Goal: Find specific page/section: Find specific page/section

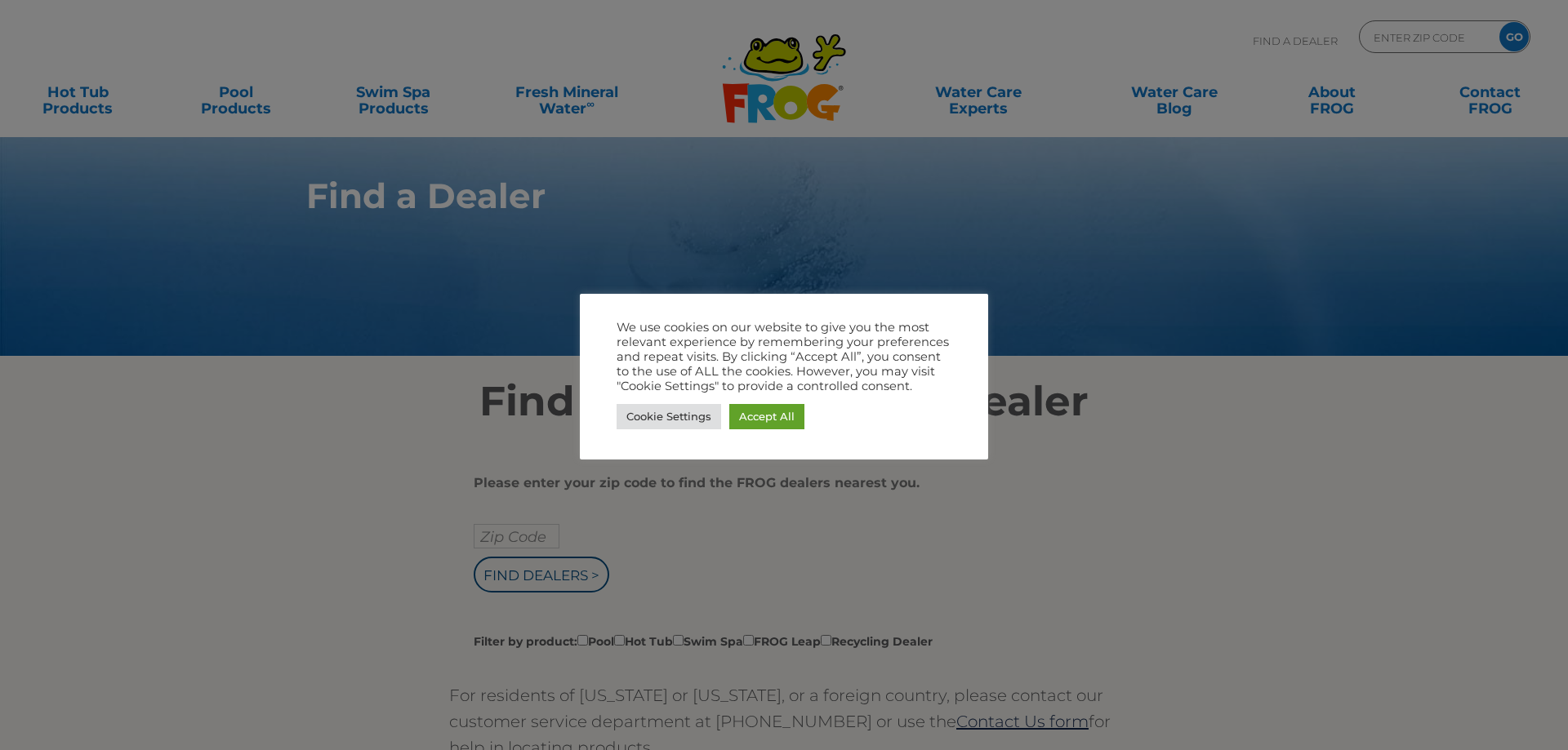
click at [1152, 394] on div at bounding box center [784, 375] width 1568 height 750
click at [822, 213] on div at bounding box center [784, 375] width 1568 height 750
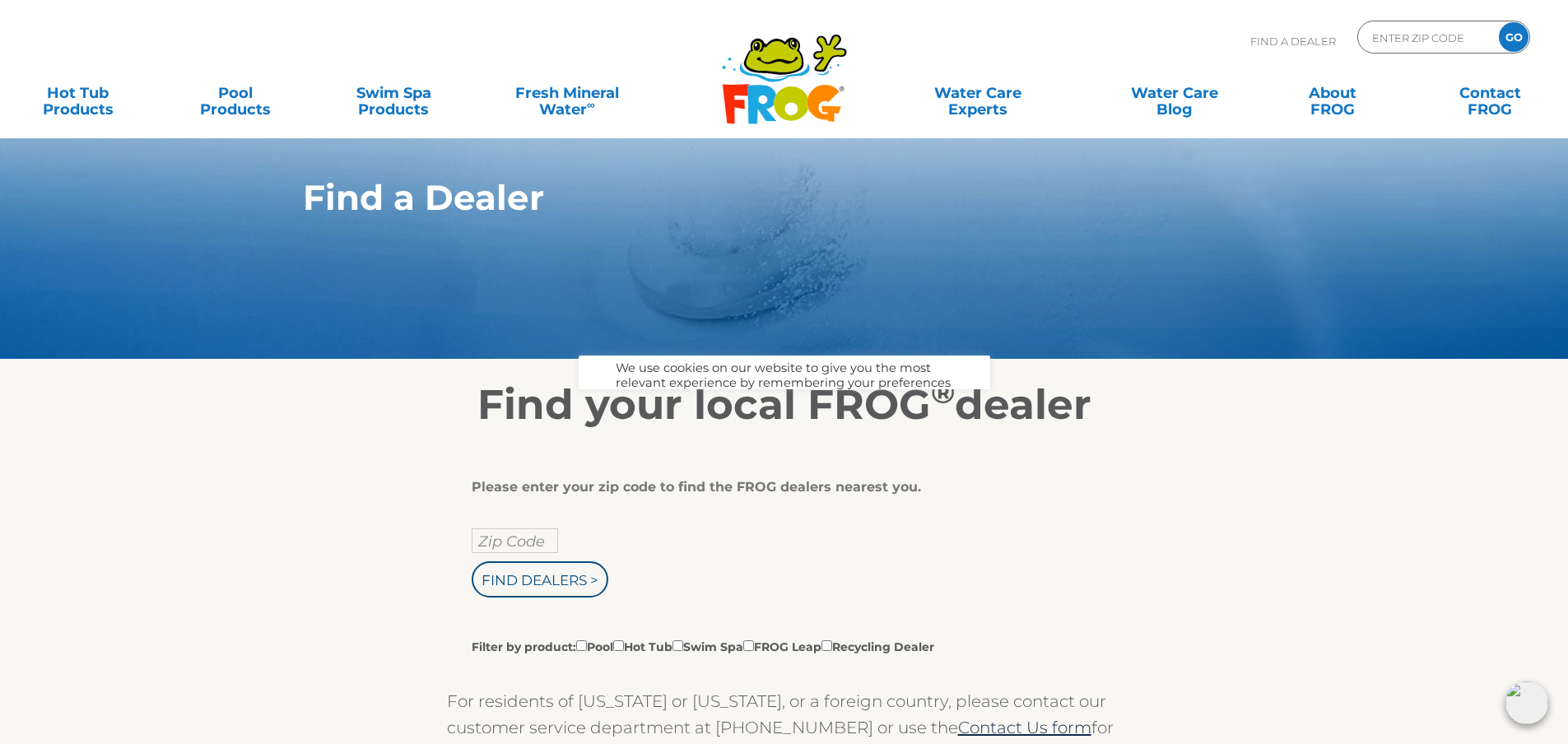
click at [665, 418] on h2 "Find your local FROG ® dealer" at bounding box center [784, 405] width 1013 height 50
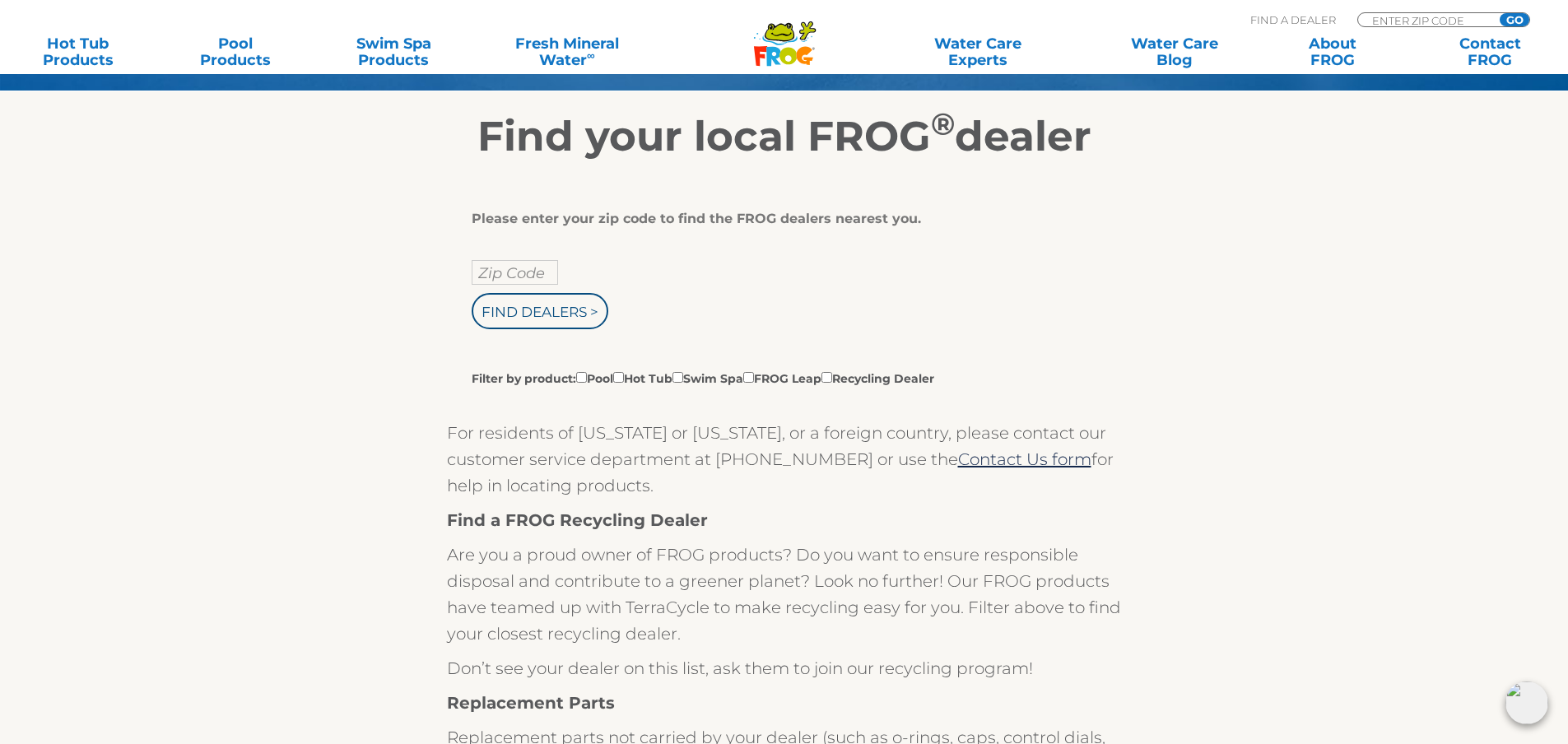
scroll to position [165, 0]
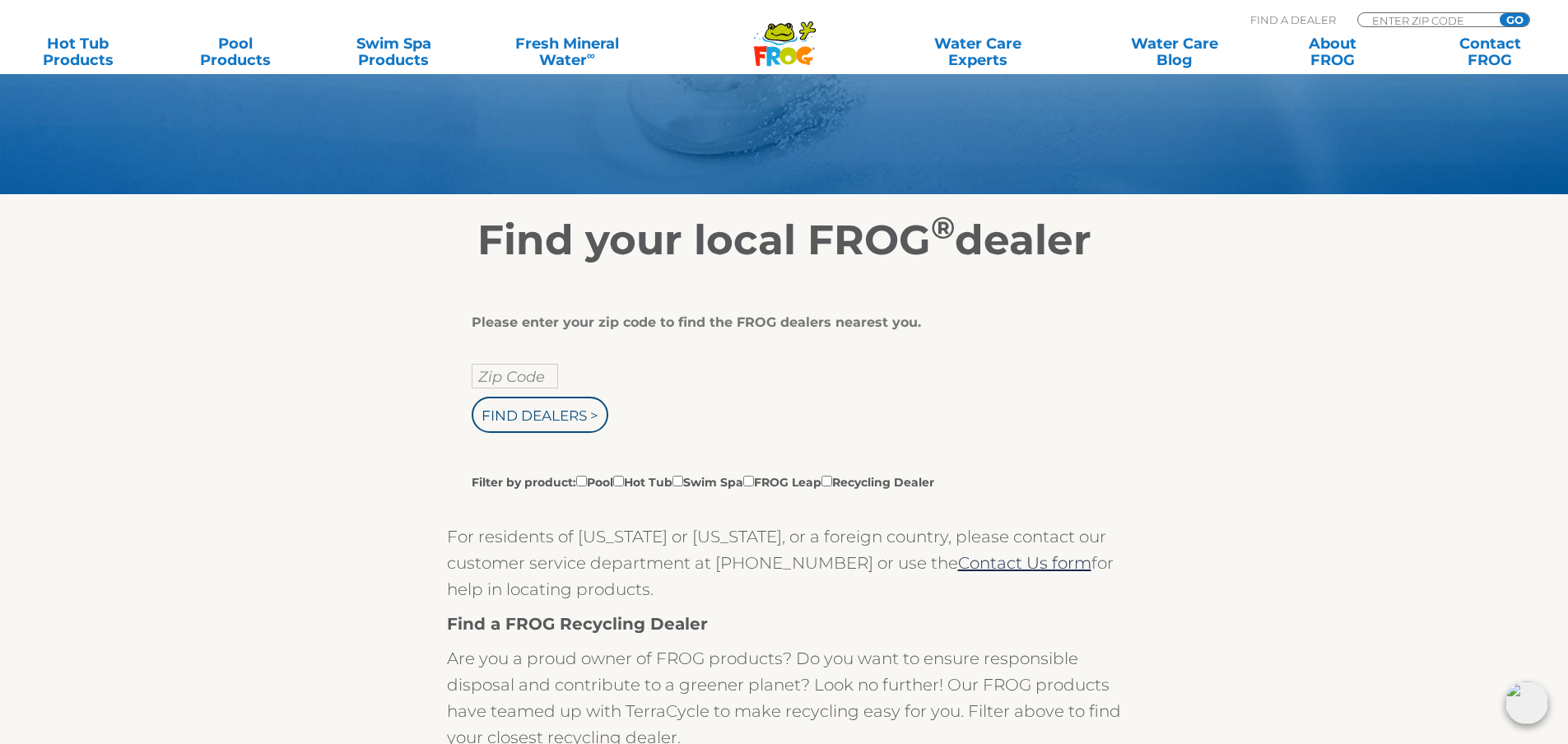
click at [495, 362] on div "Please enter your zip code to find the FROG dealers nearest you. Zip Code Find …" at bounding box center [777, 403] width 613 height 176
click at [493, 370] on input "text" at bounding box center [515, 376] width 87 height 25
type input "63074"
click at [471, 397] on input "Find Dealers >" at bounding box center [539, 415] width 137 height 36
click at [516, 416] on input "Find Dealers >" at bounding box center [539, 415] width 137 height 36
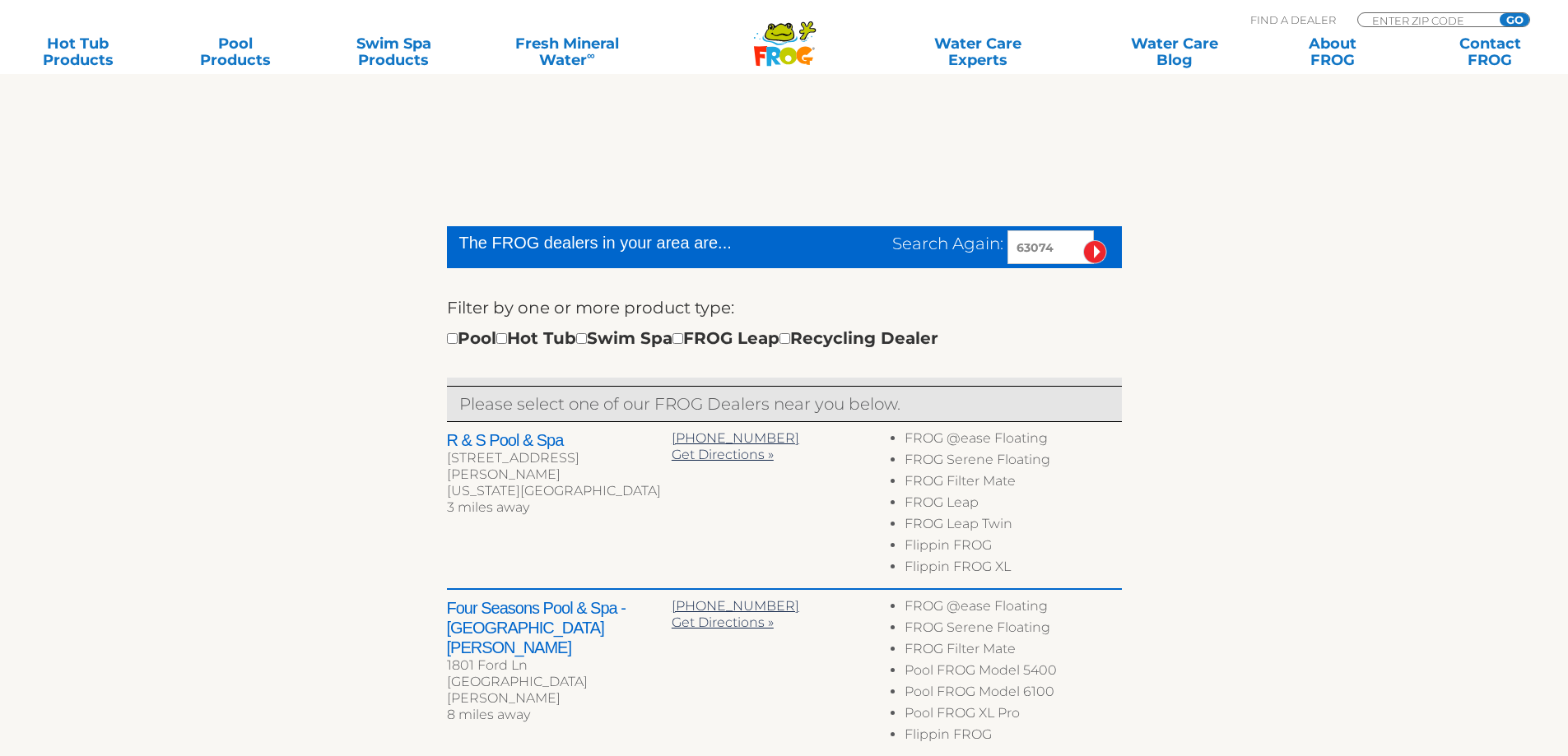
scroll to position [411, 0]
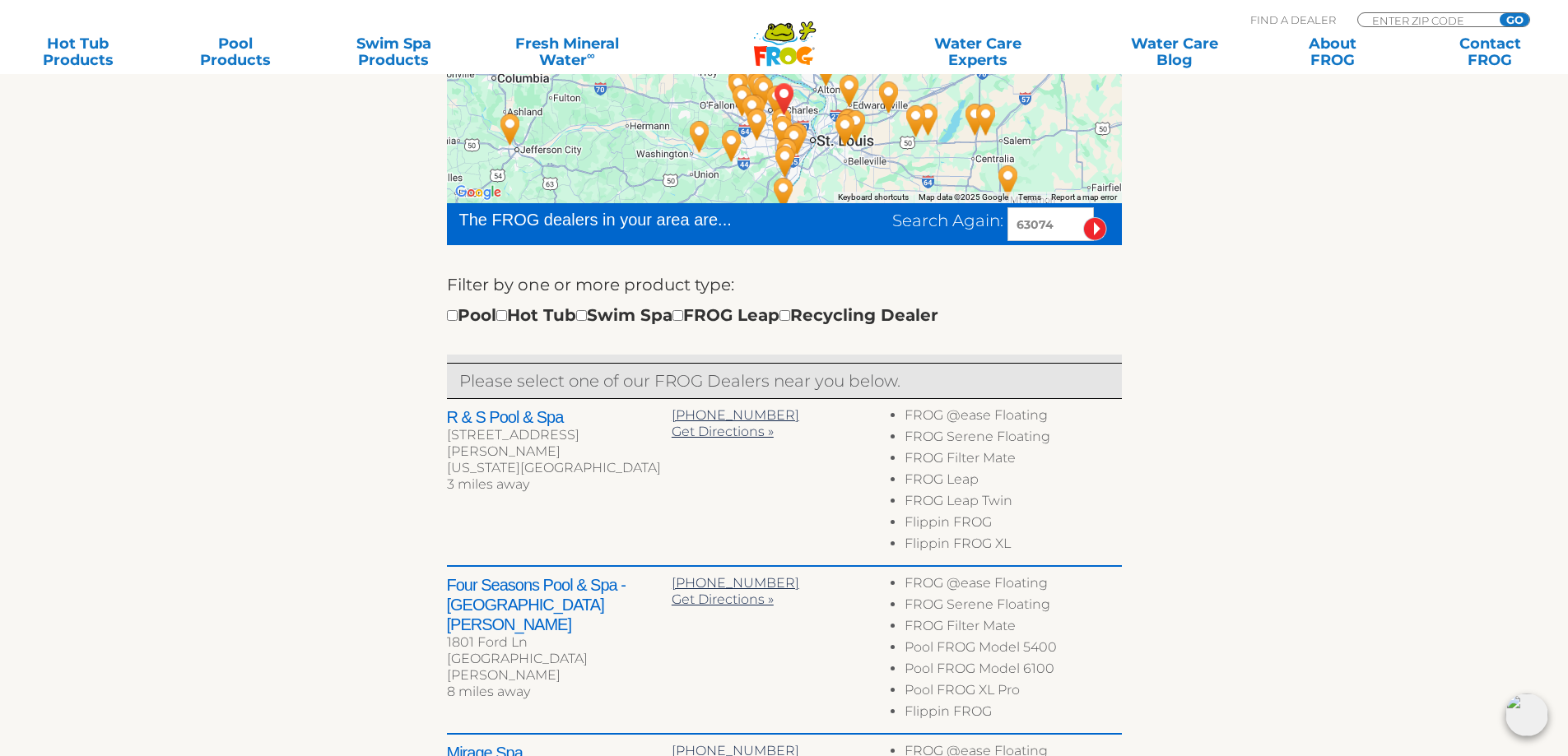
click at [520, 316] on div "Pool Hot Tub Swim Spa FROG Leap Recycling Dealer" at bounding box center [692, 316] width 492 height 27
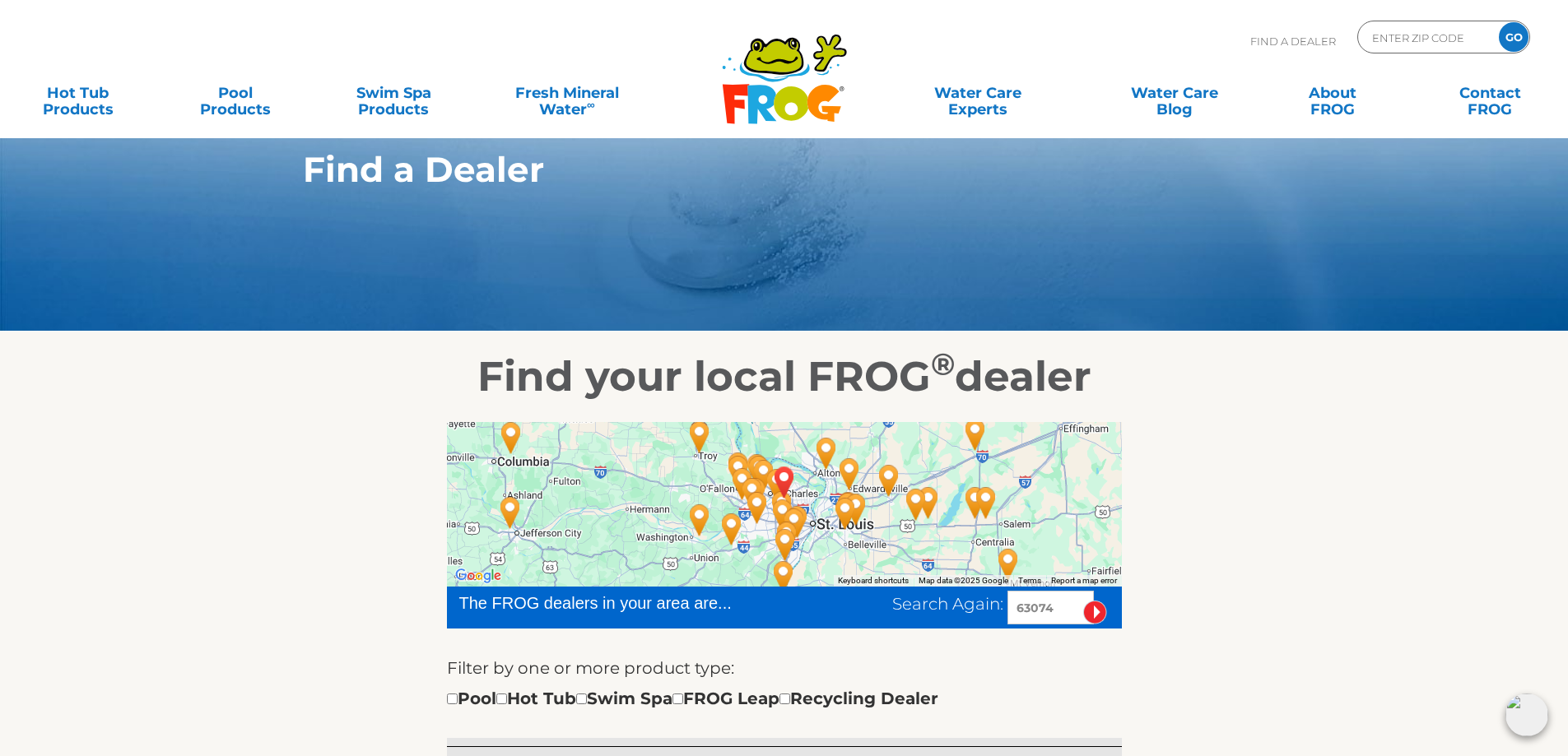
scroll to position [0, 0]
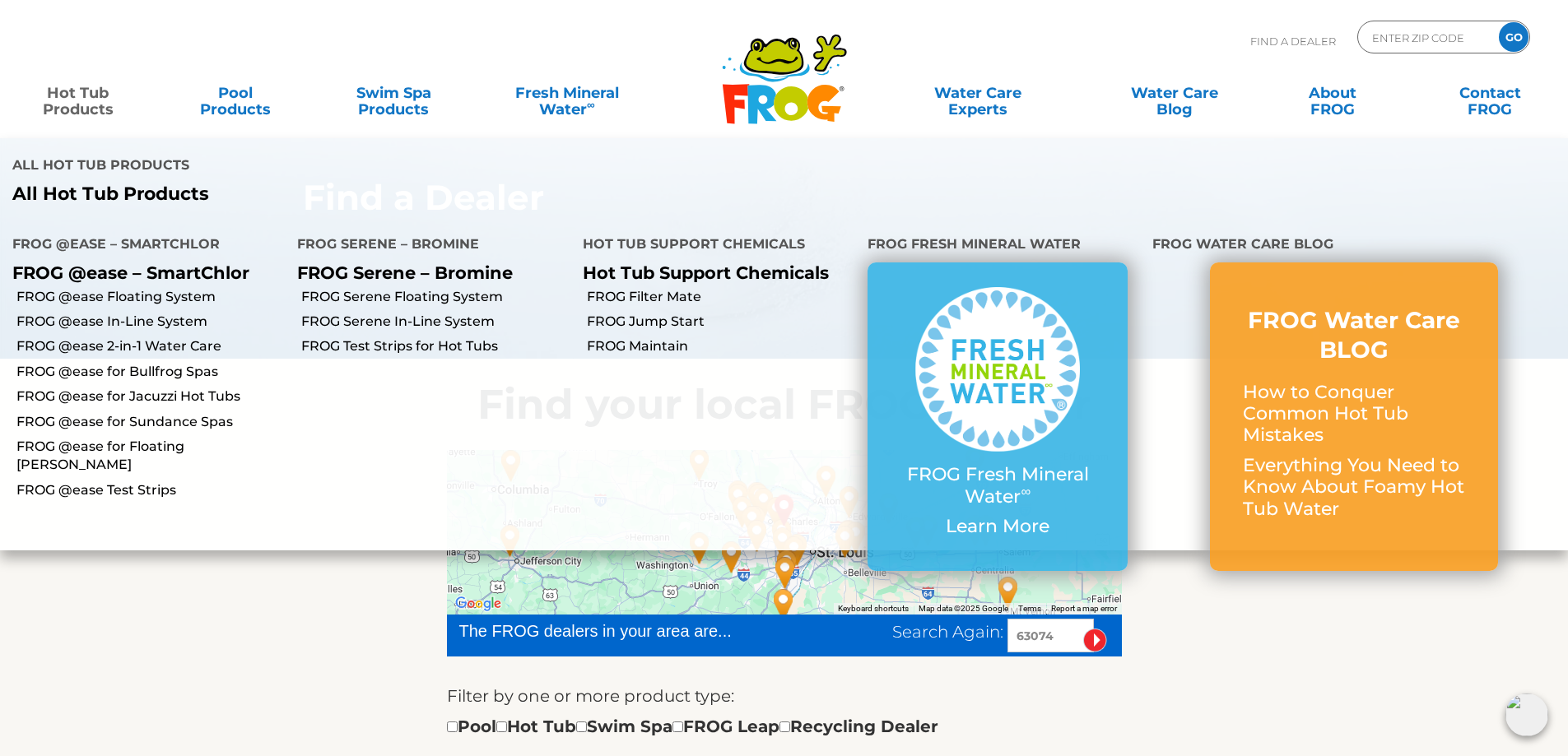
click at [88, 101] on link "Hot Tub Products" at bounding box center [78, 93] width 123 height 33
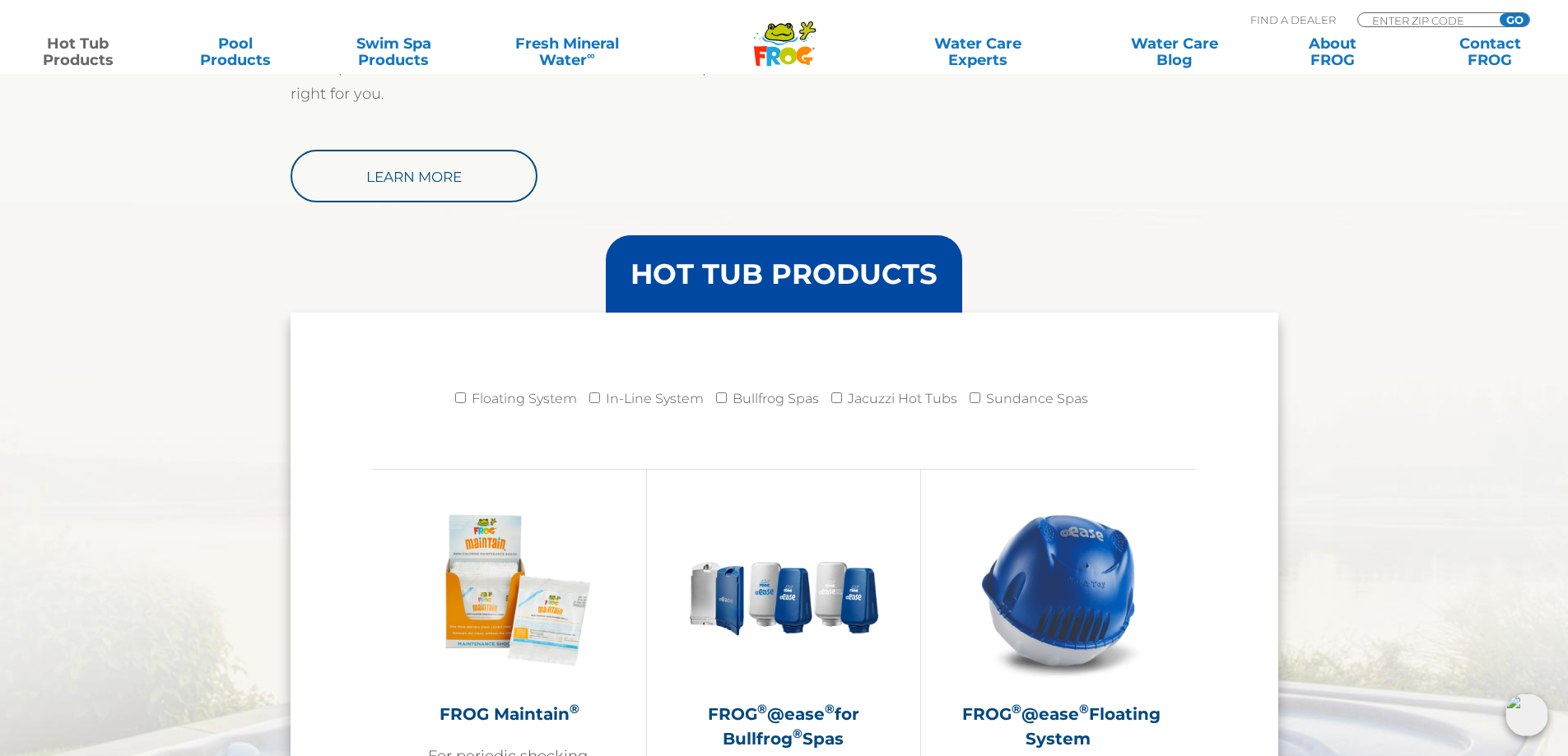
scroll to position [1234, 0]
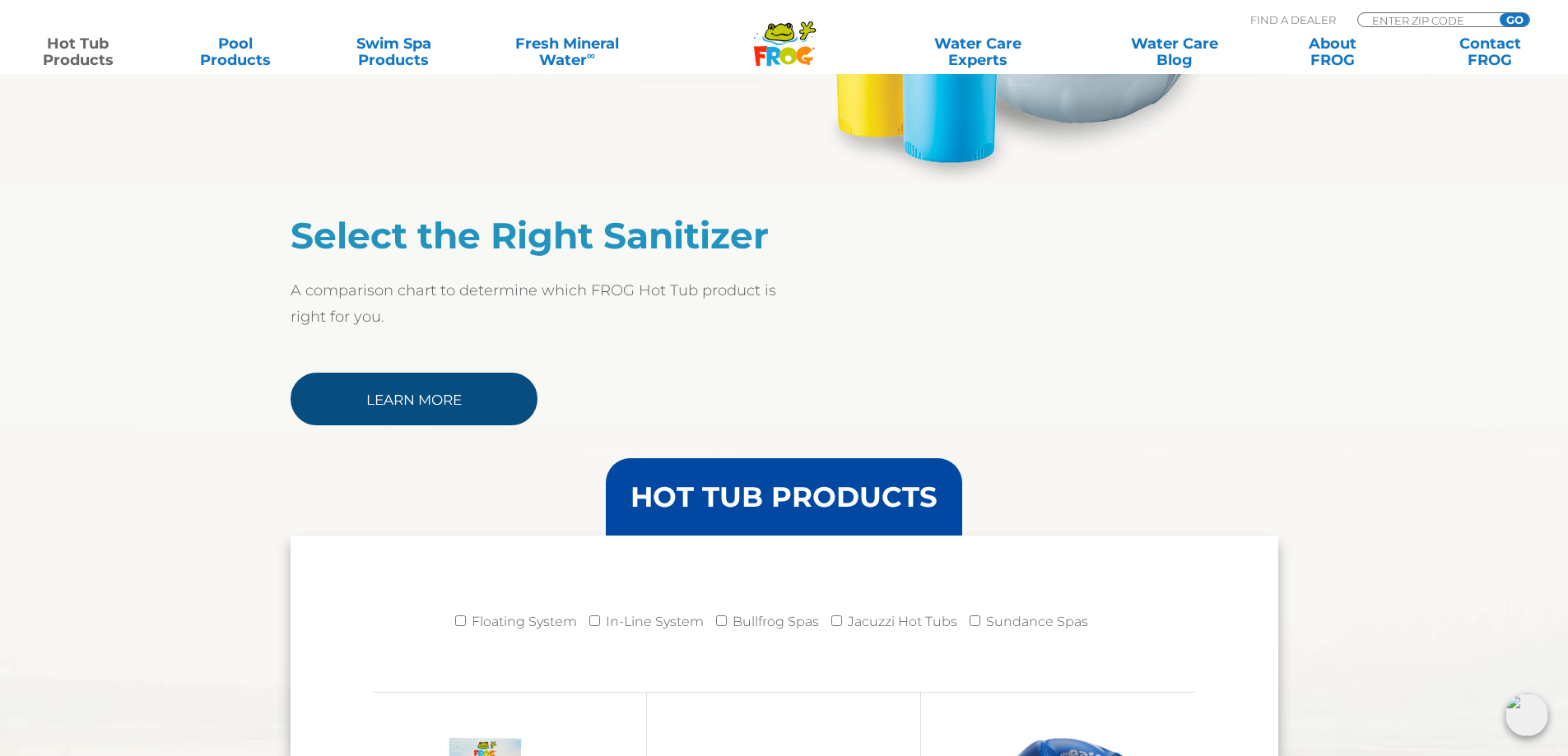
click at [401, 410] on link "Learn More" at bounding box center [414, 400] width 247 height 53
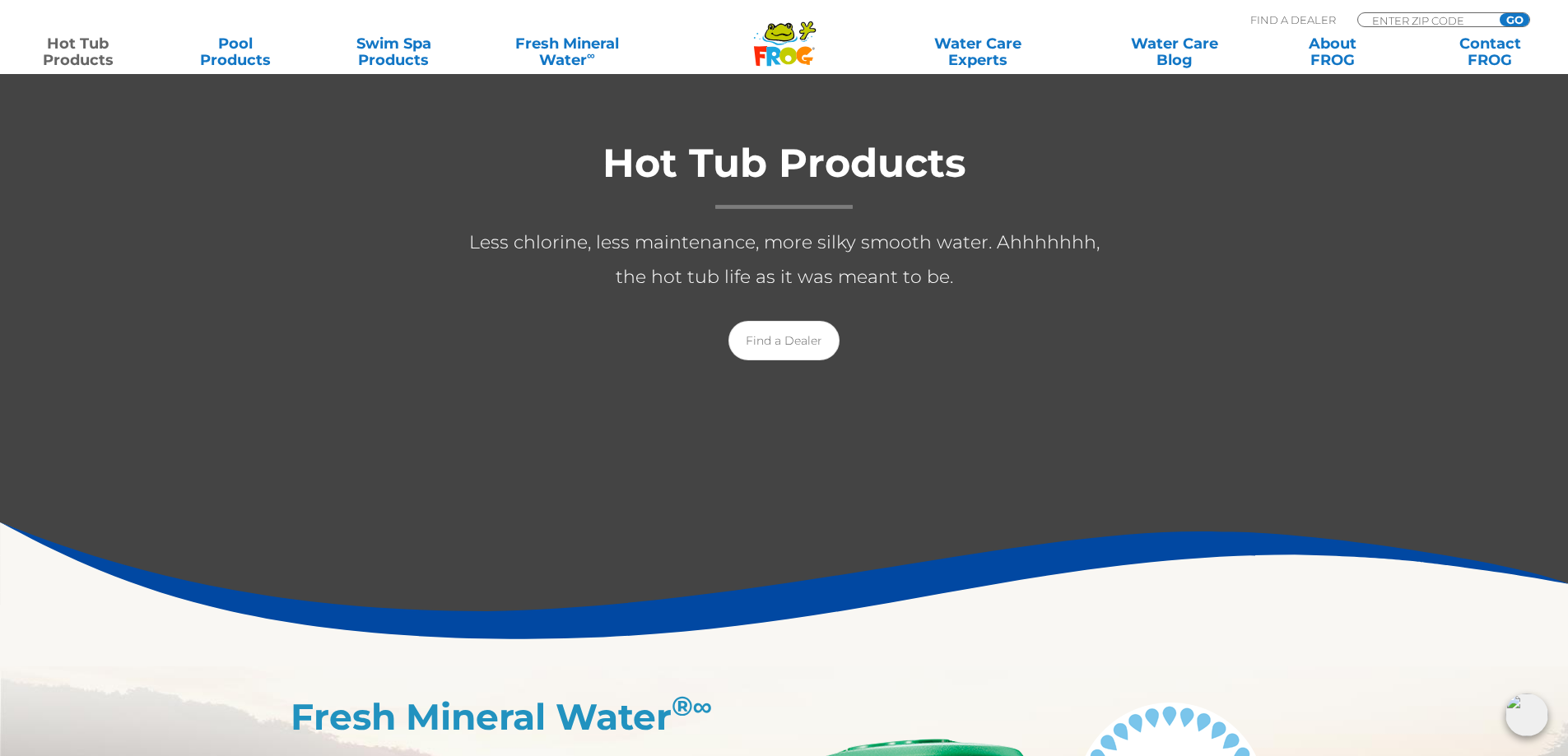
scroll to position [0, 0]
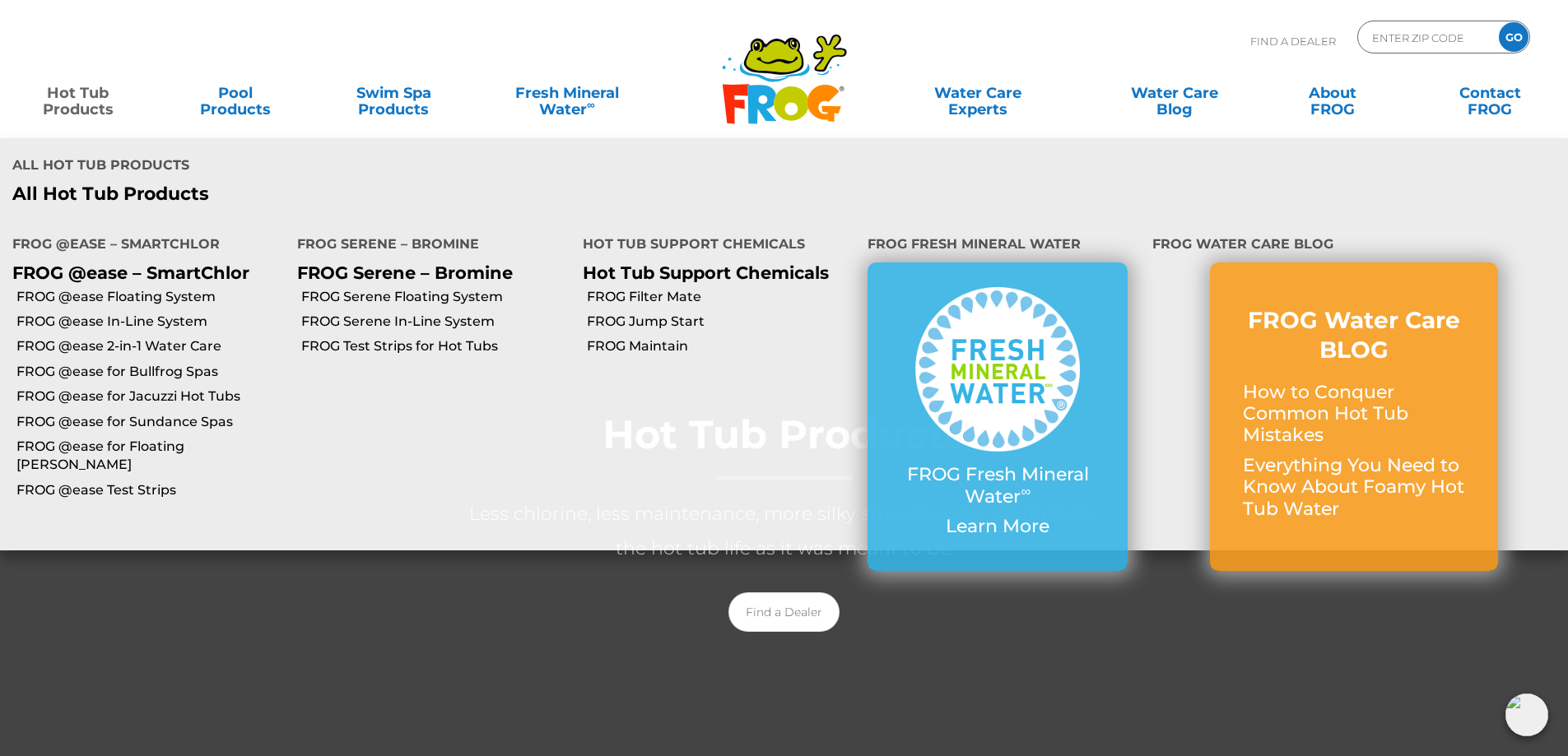
click at [86, 88] on link "Hot Tub Products" at bounding box center [78, 93] width 123 height 33
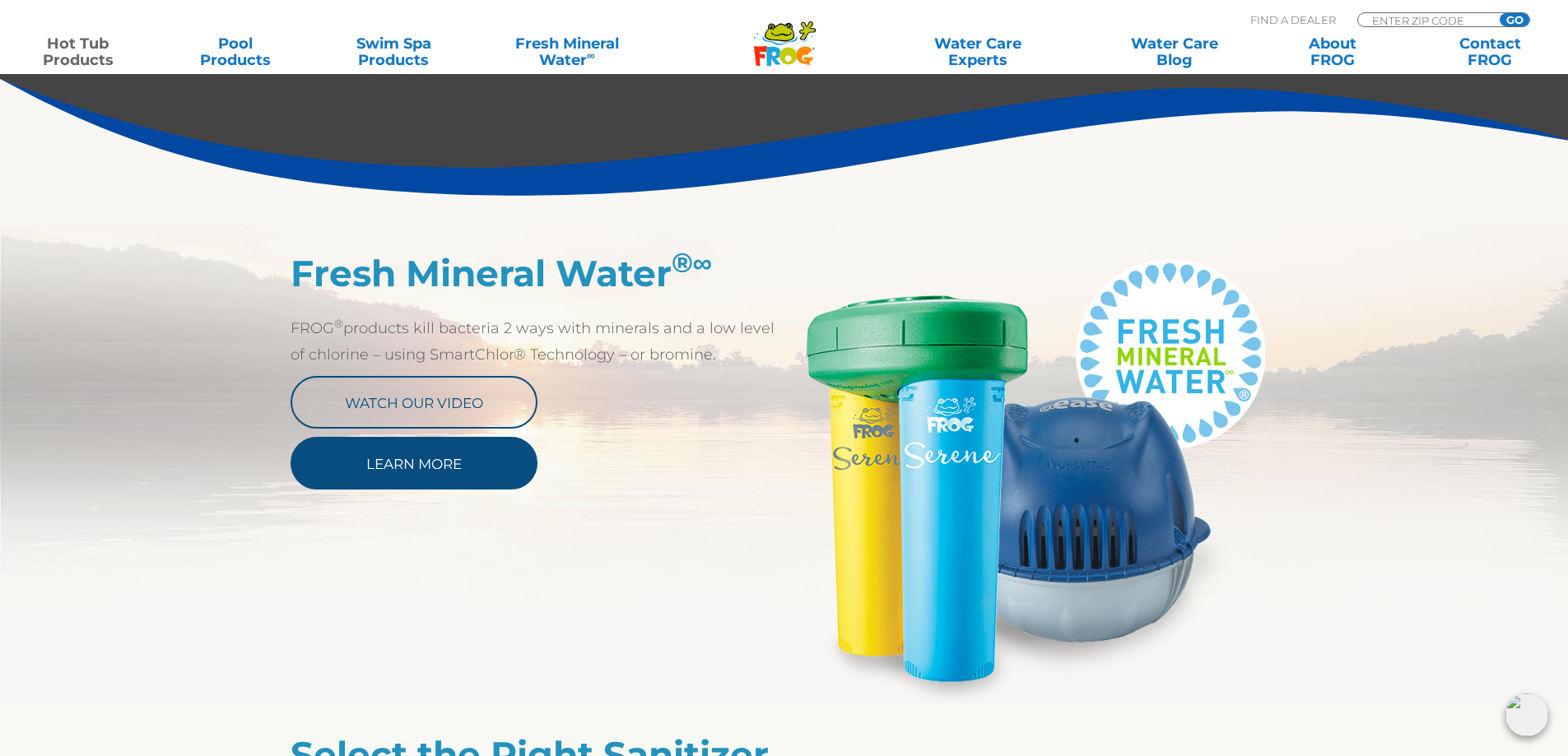
scroll to position [741, 0]
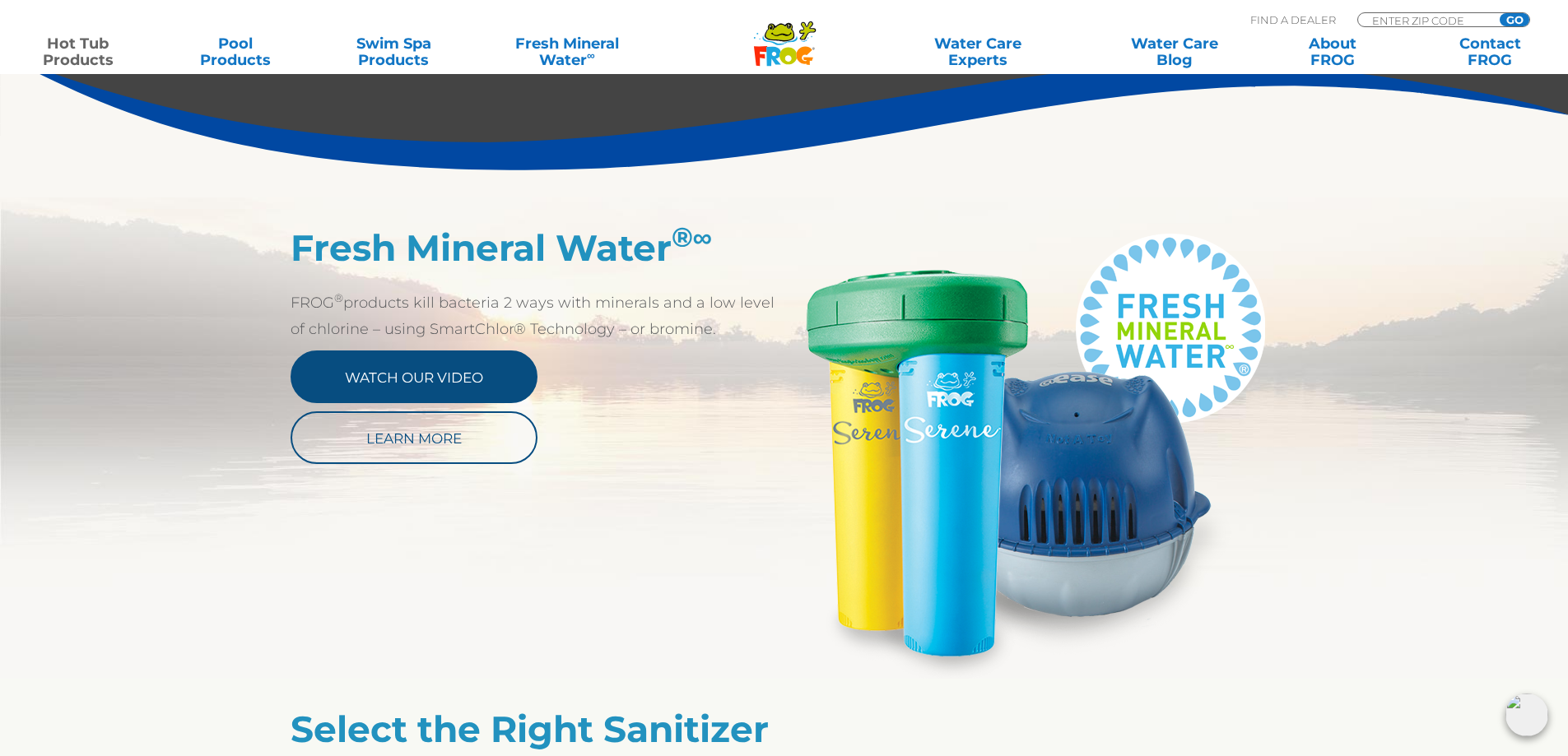
click at [488, 366] on link "Watch Our Video" at bounding box center [414, 377] width 247 height 53
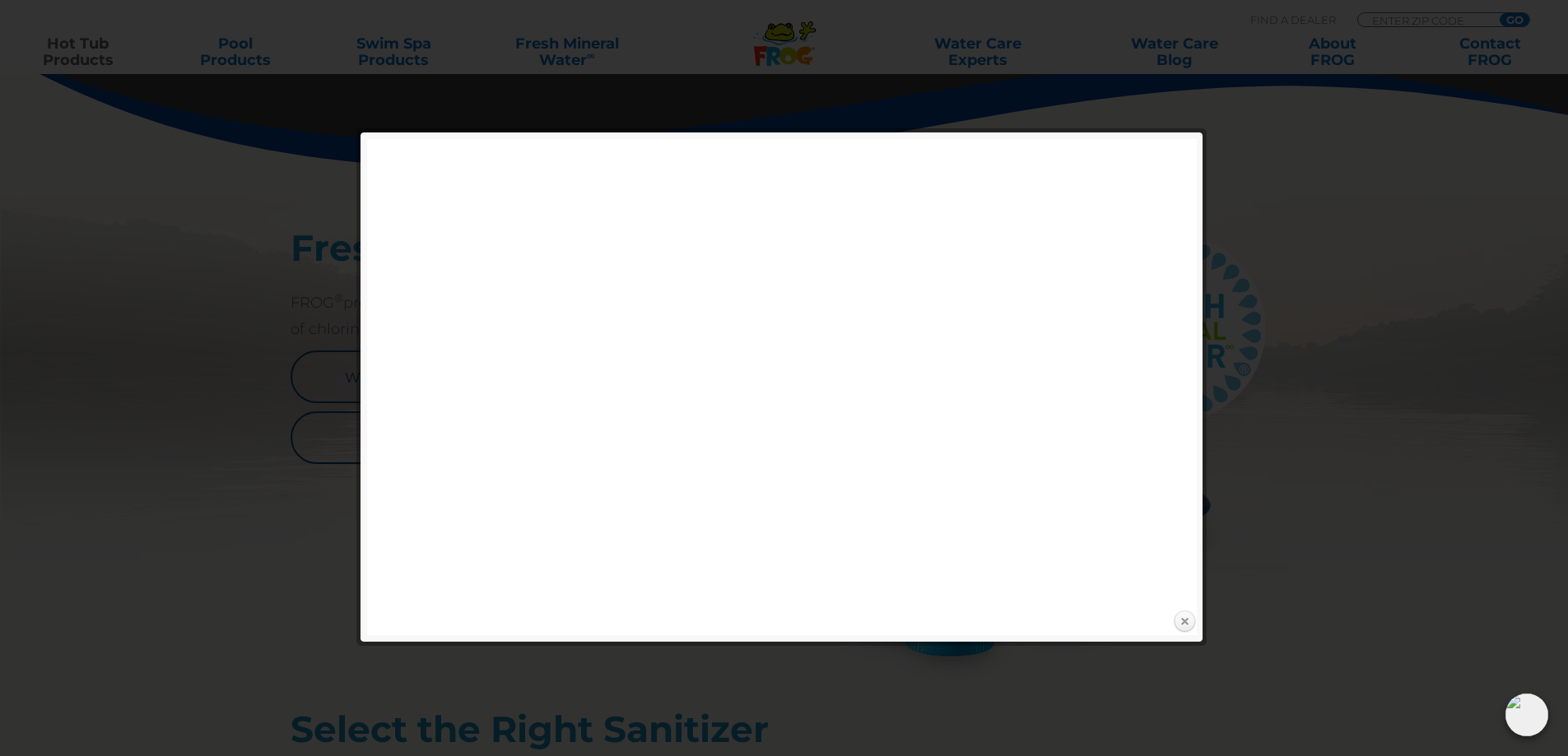
click at [1186, 612] on link "Close" at bounding box center [1184, 622] width 25 height 25
